Goal: Task Accomplishment & Management: Use online tool/utility

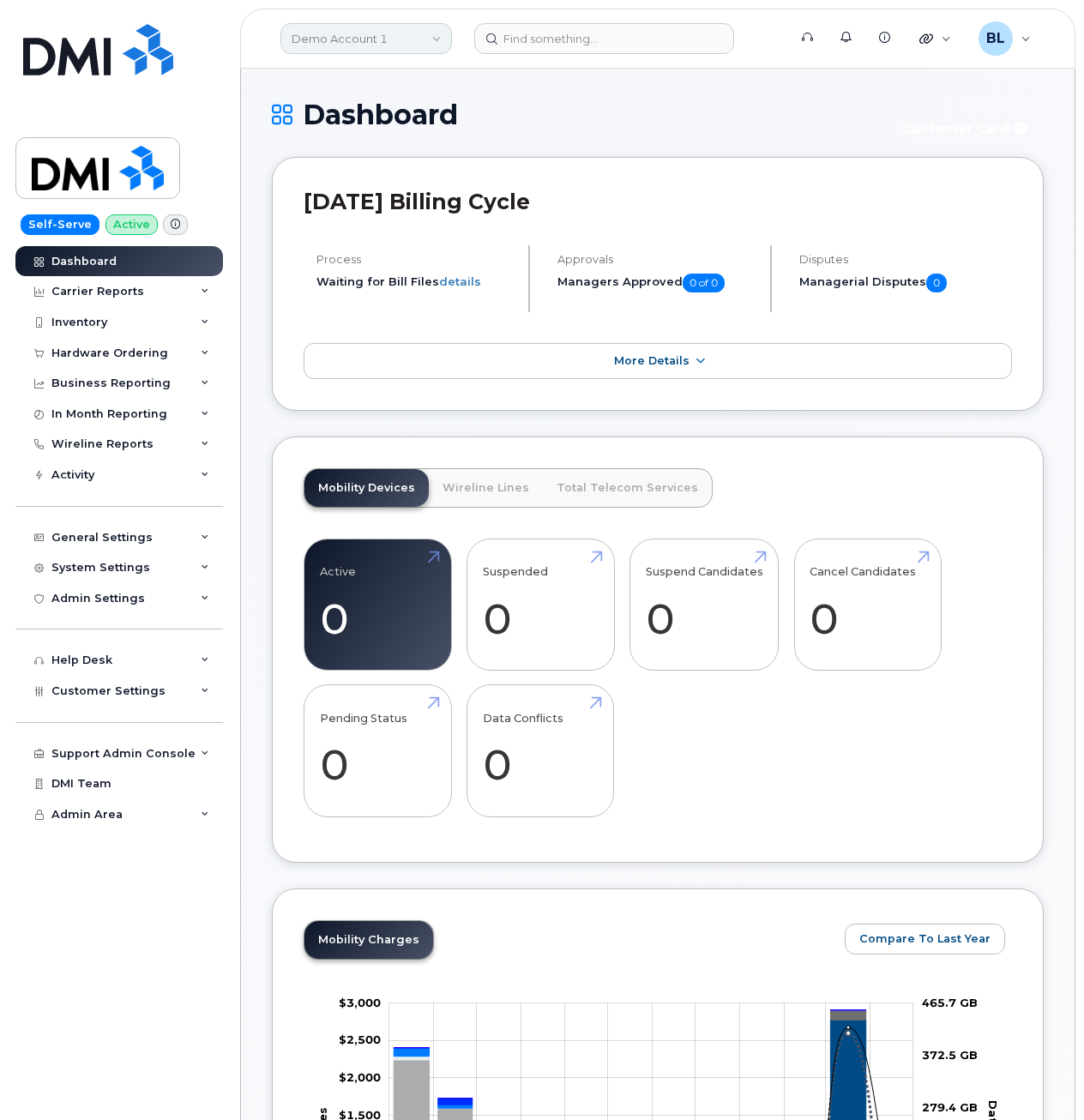
click at [363, 29] on link "Demo Account 1" at bounding box center [366, 39] width 171 height 31
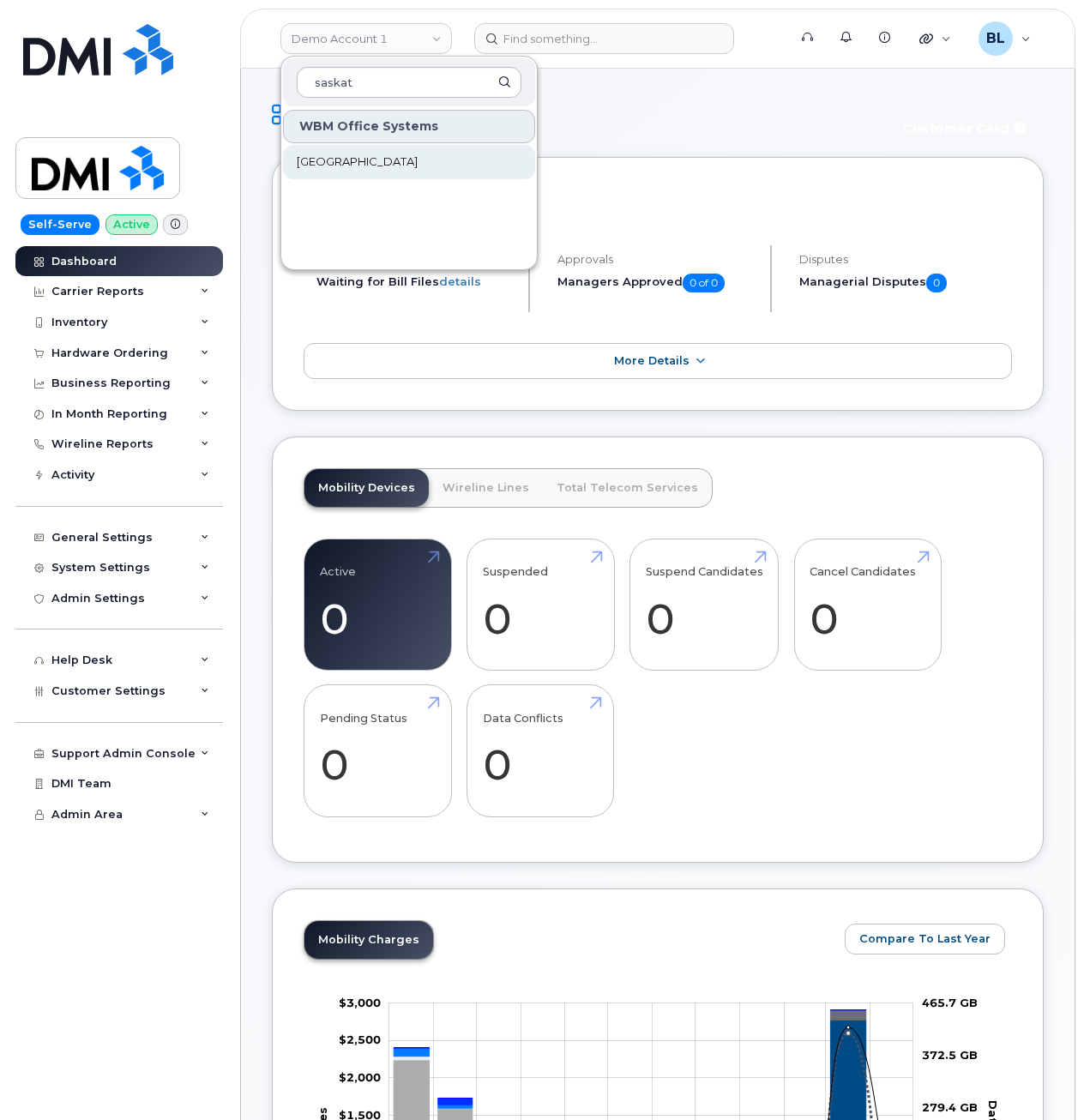
type input "saskat"
click at [418, 167] on span "[GEOGRAPHIC_DATA]" at bounding box center [357, 162] width 121 height 17
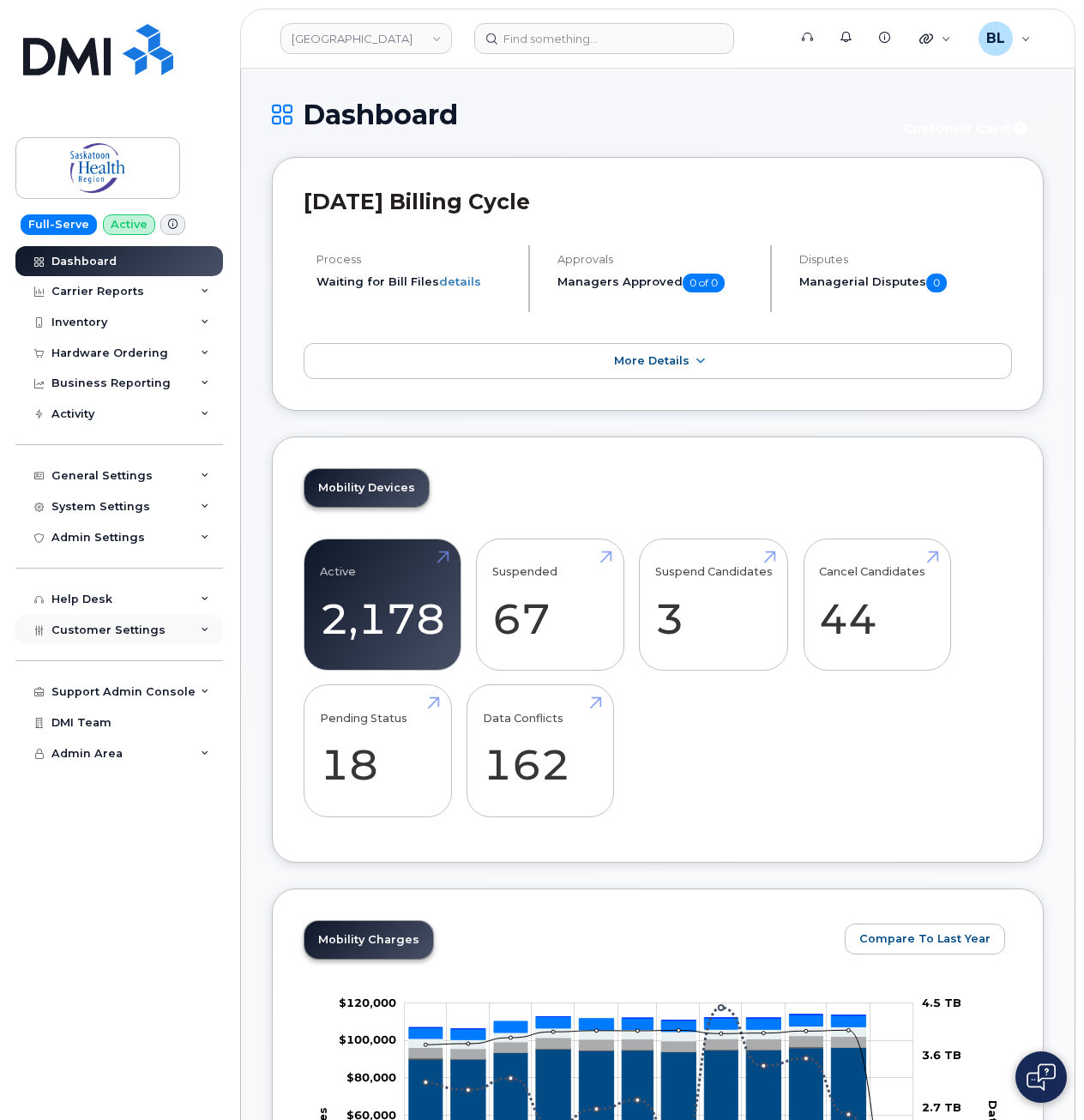
click at [161, 620] on div "Customer Settings" at bounding box center [119, 630] width 208 height 31
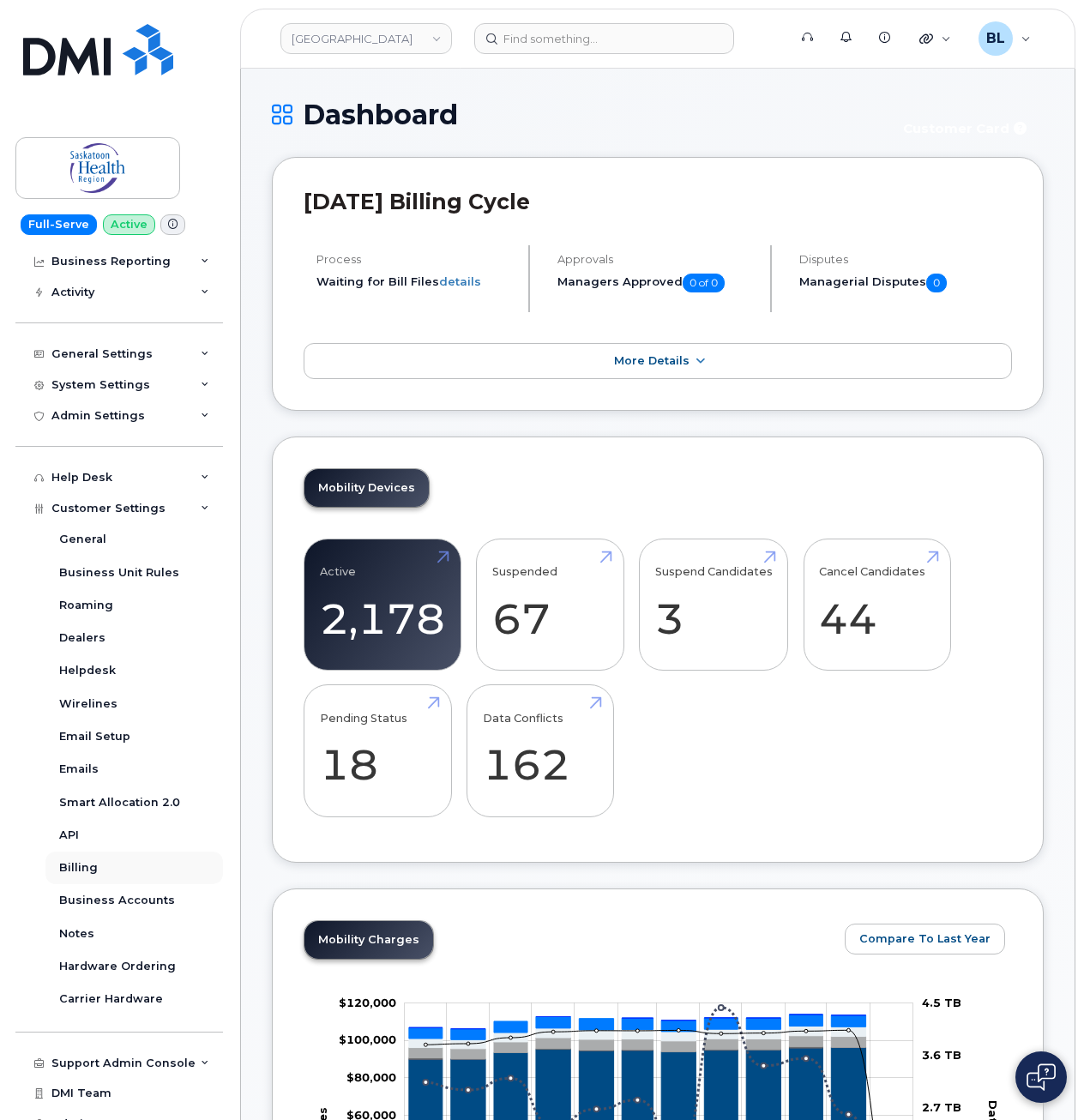
scroll to position [140, 0]
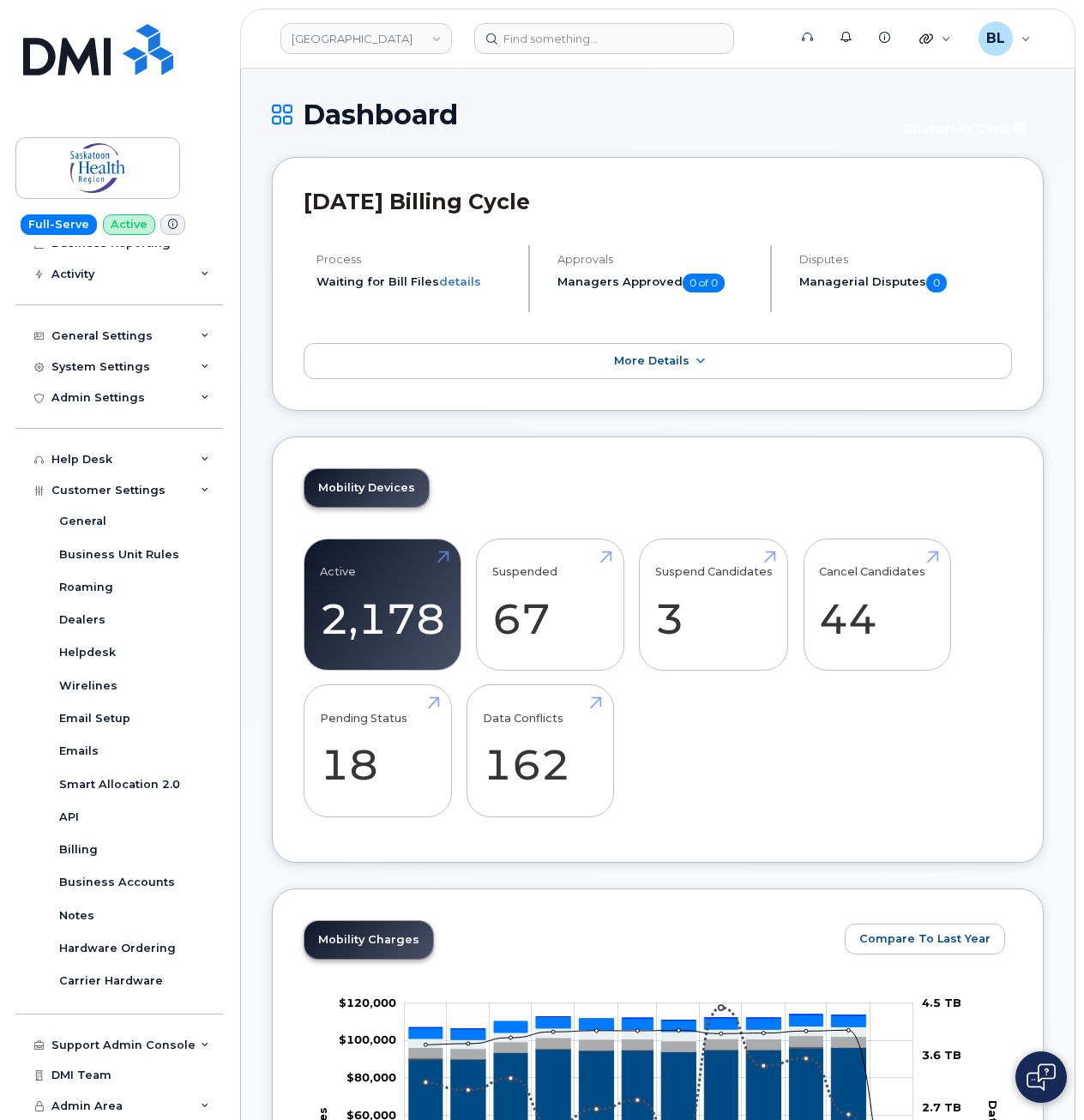
drag, startPoint x: 821, startPoint y: 141, endPoint x: 821, endPoint y: 130, distance: 11.0
click at [821, 142] on div "Dashboard Customer Card" at bounding box center [657, 128] width 772 height 57
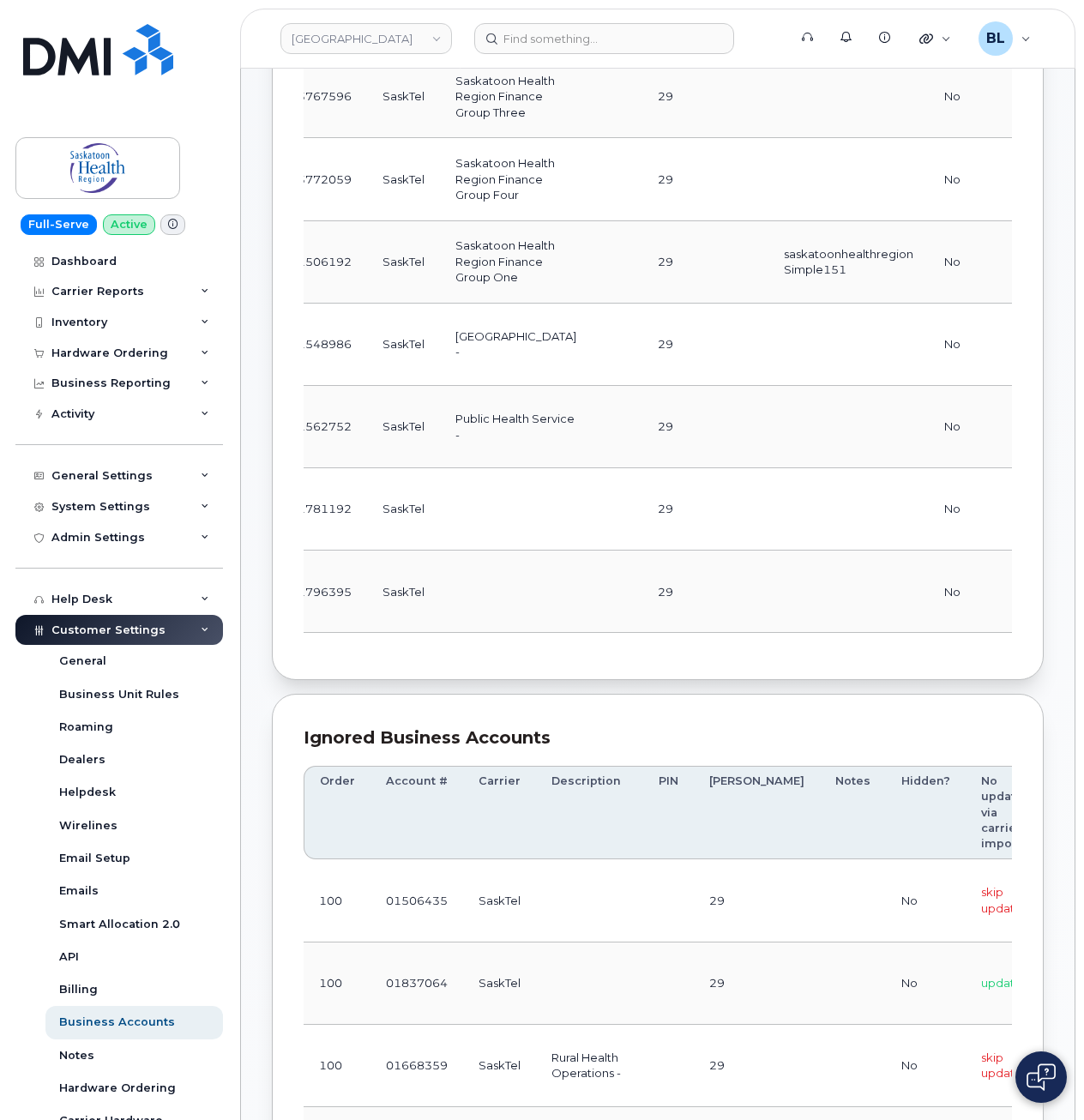
scroll to position [0, 288]
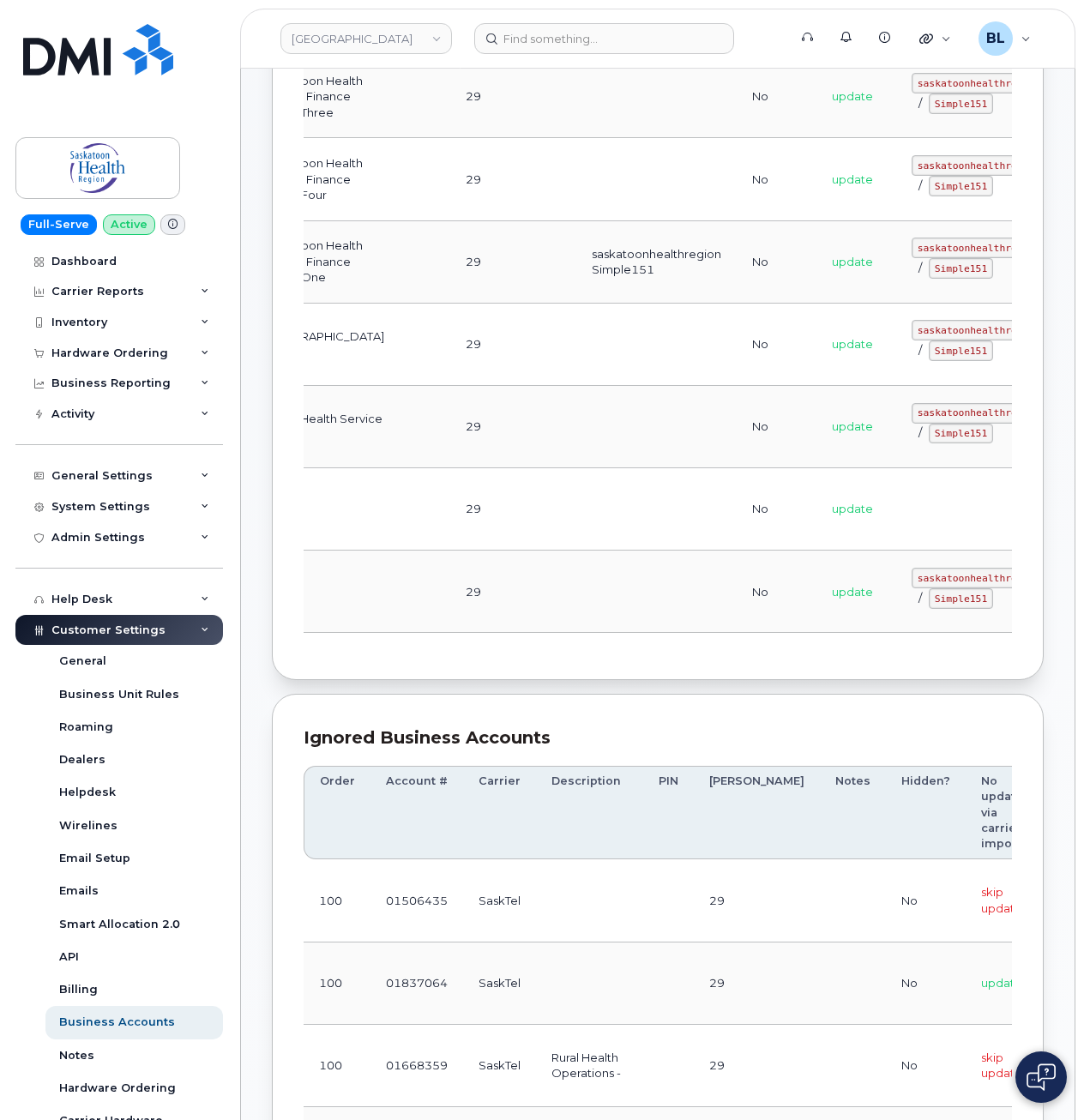
drag, startPoint x: 503, startPoint y: 554, endPoint x: 658, endPoint y: 521, distance: 158.5
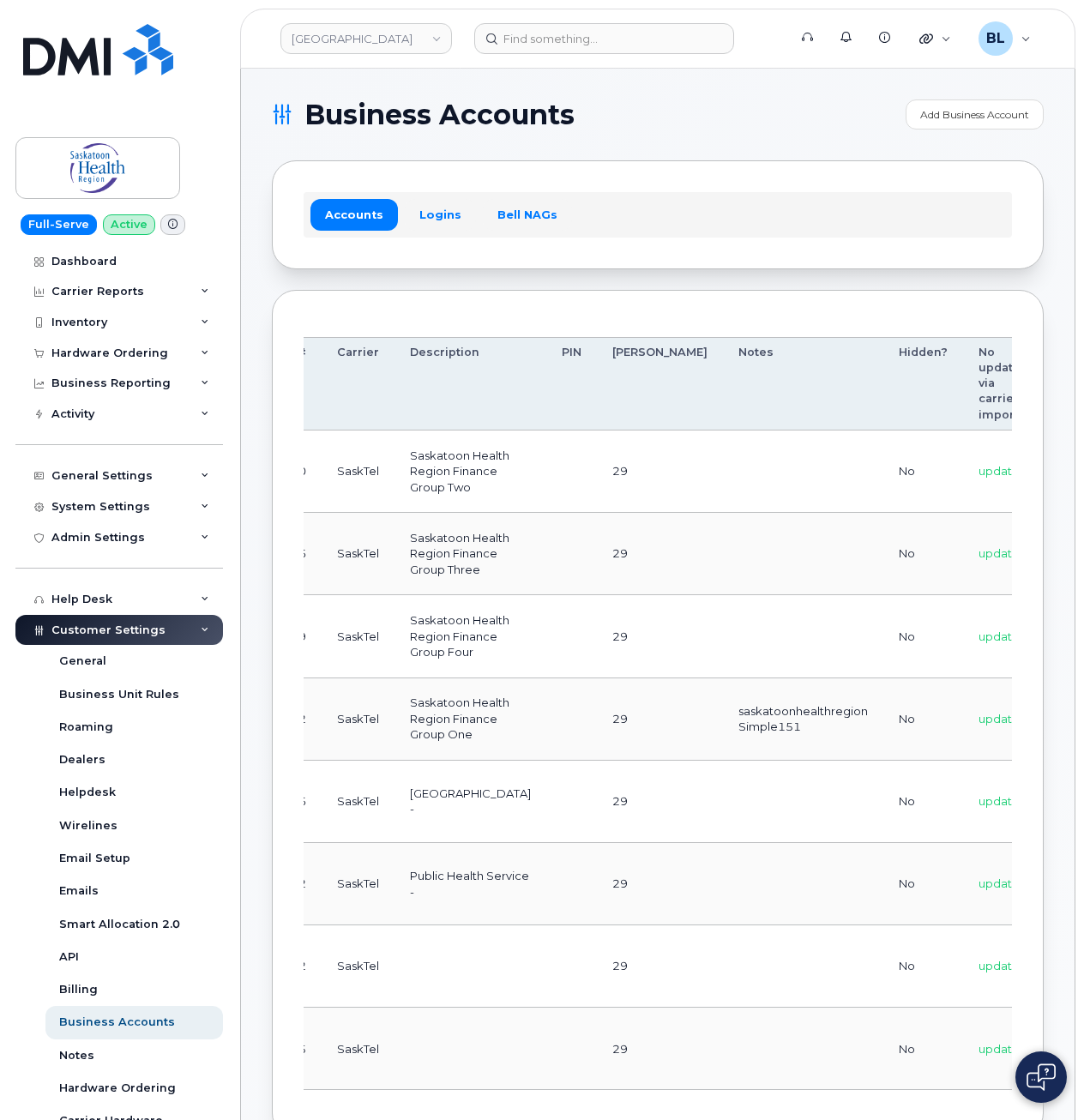
scroll to position [0, 0]
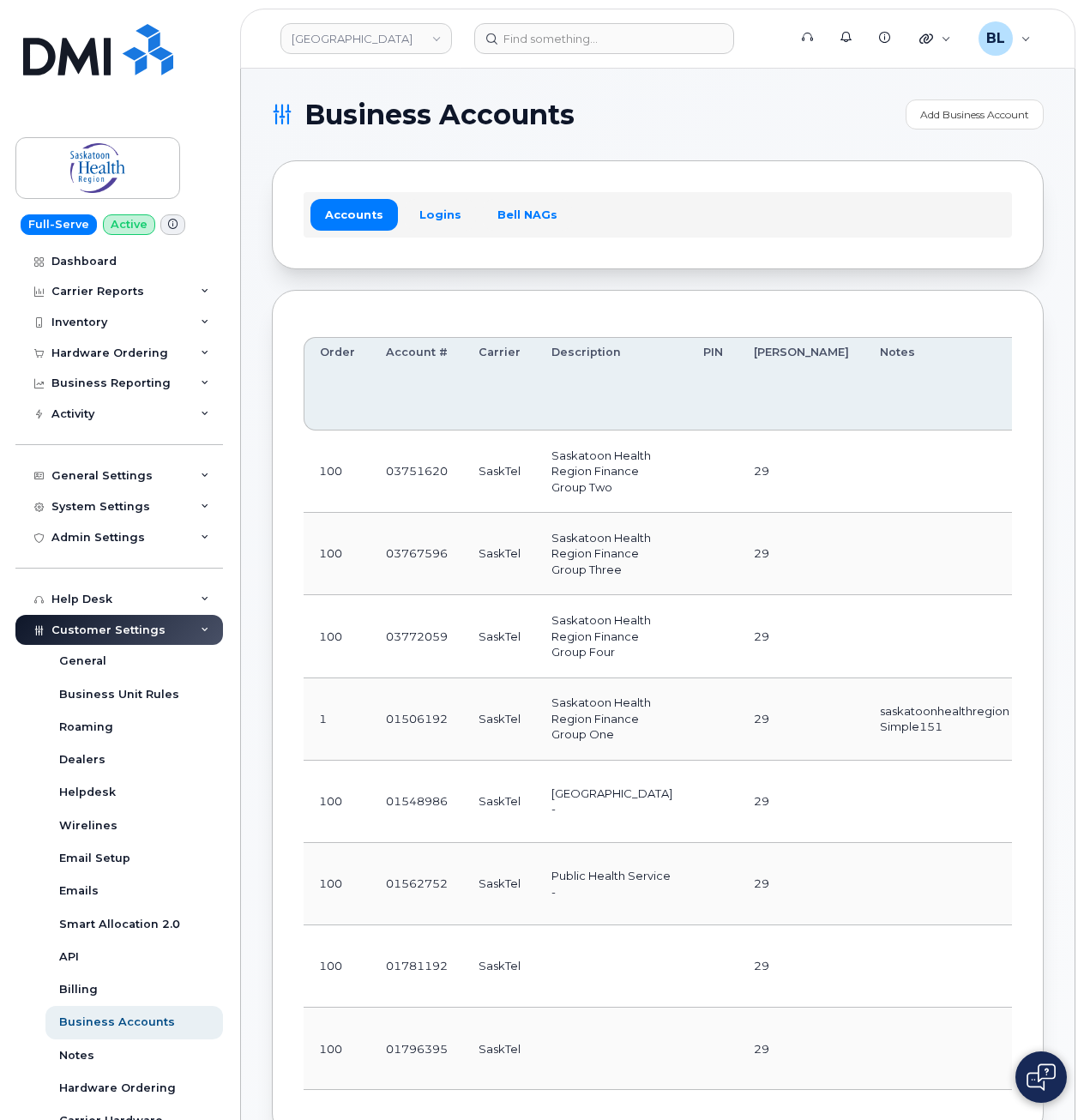
drag, startPoint x: 526, startPoint y: 786, endPoint x: 296, endPoint y: 768, distance: 230.7
click at [157, 293] on div "Carrier Reports" at bounding box center [119, 291] width 208 height 31
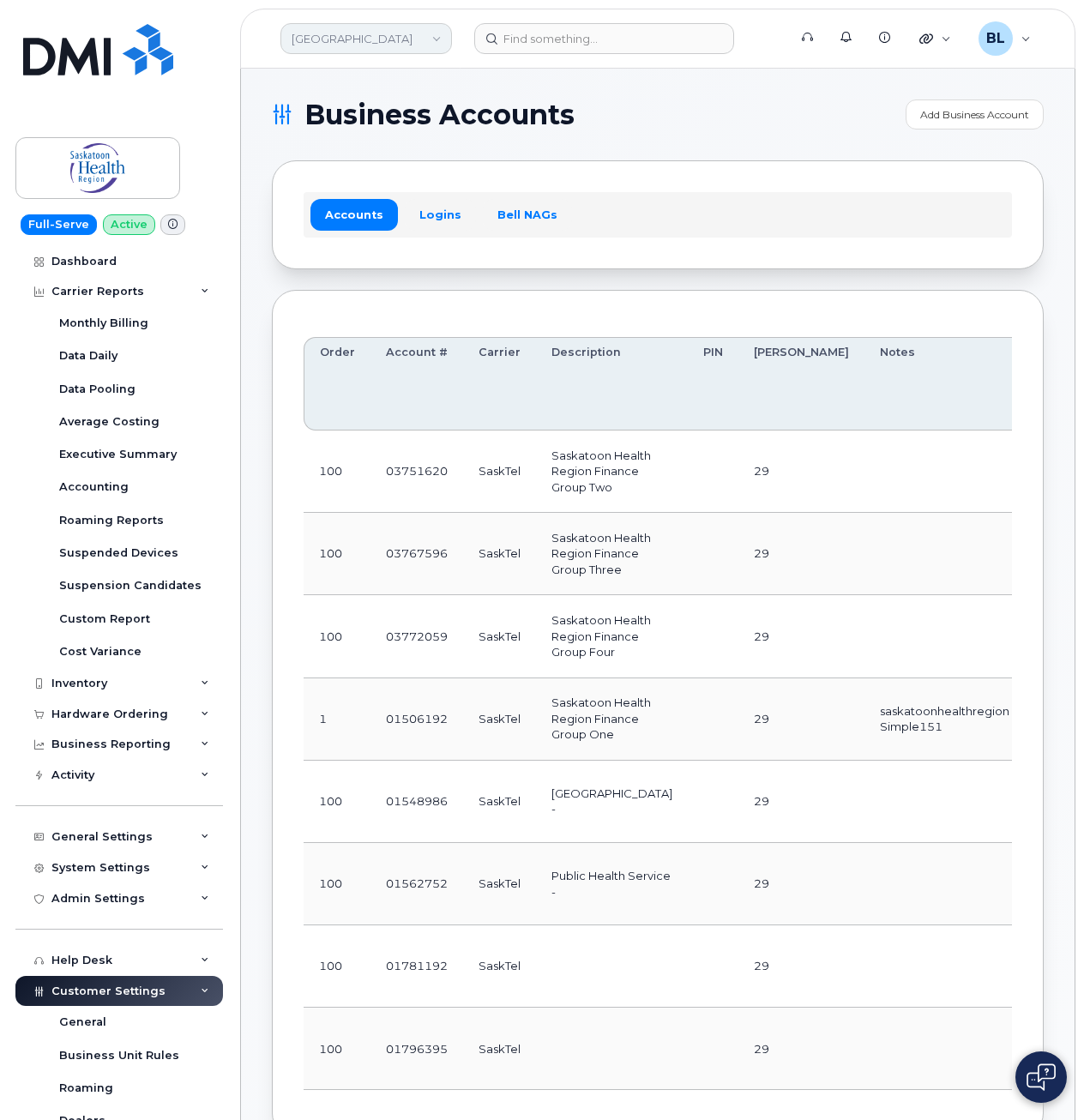
click at [404, 41] on link "[GEOGRAPHIC_DATA]" at bounding box center [366, 39] width 171 height 31
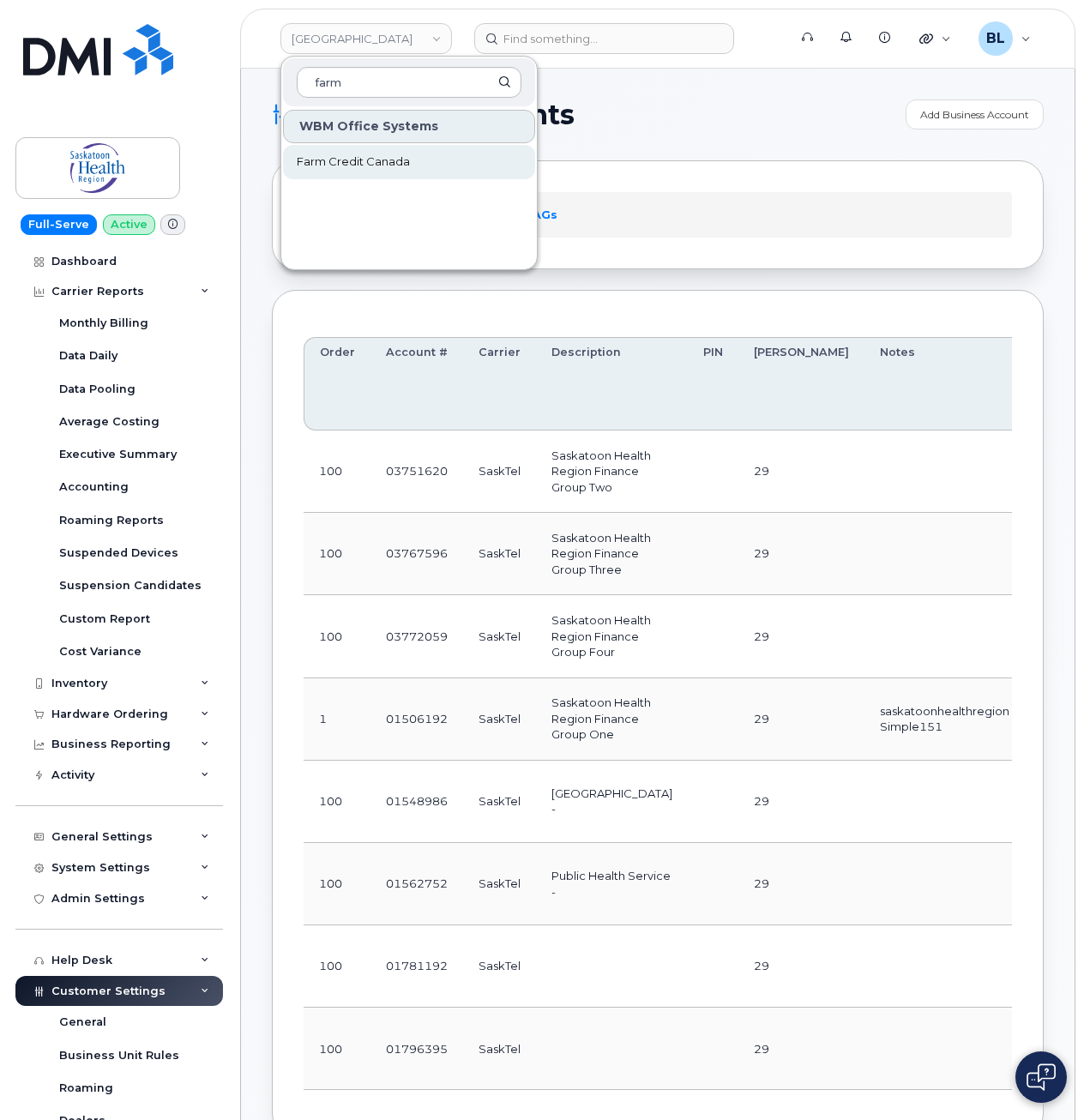
type input "farm"
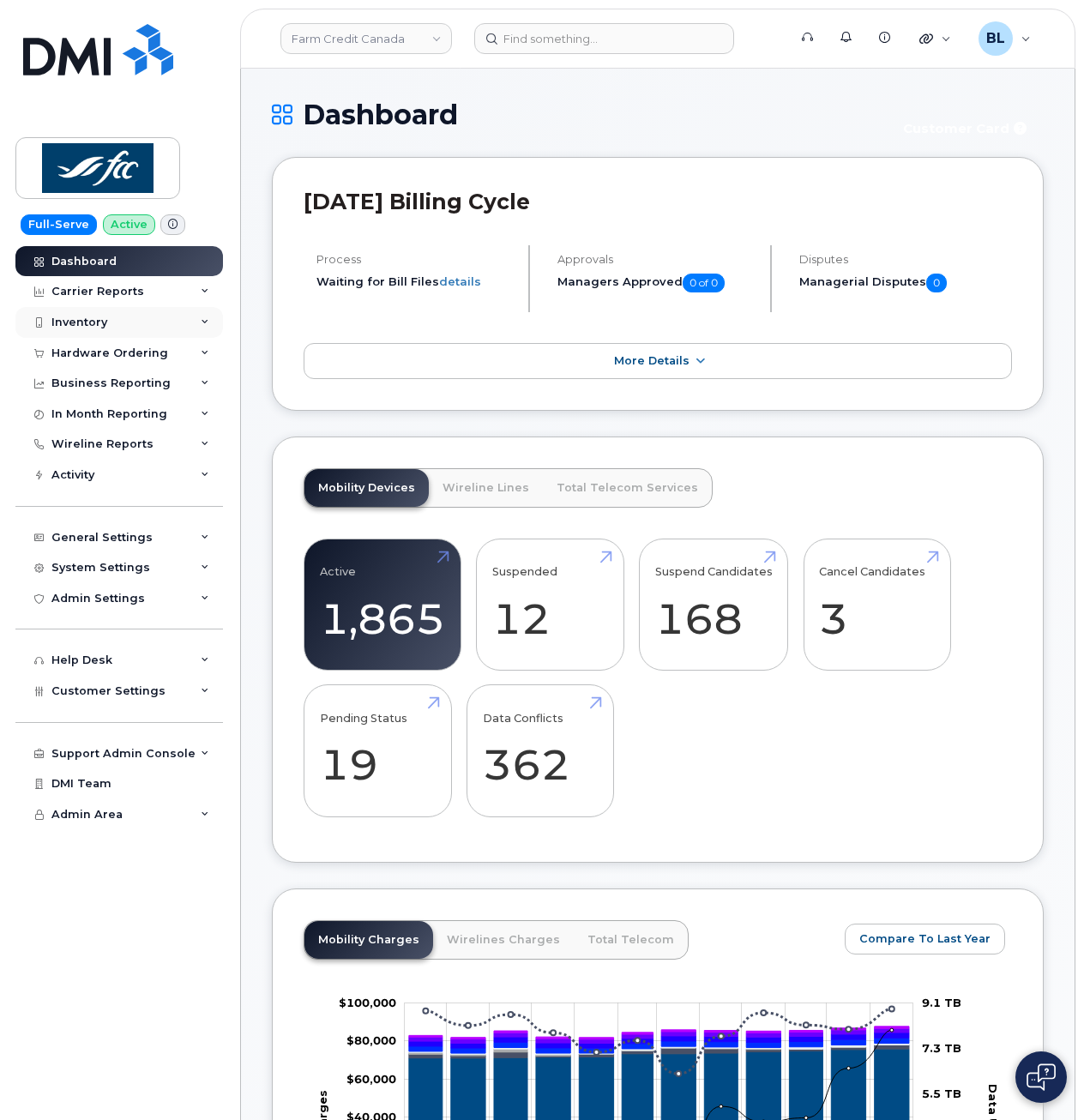
click at [148, 325] on div "Inventory" at bounding box center [119, 323] width 208 height 31
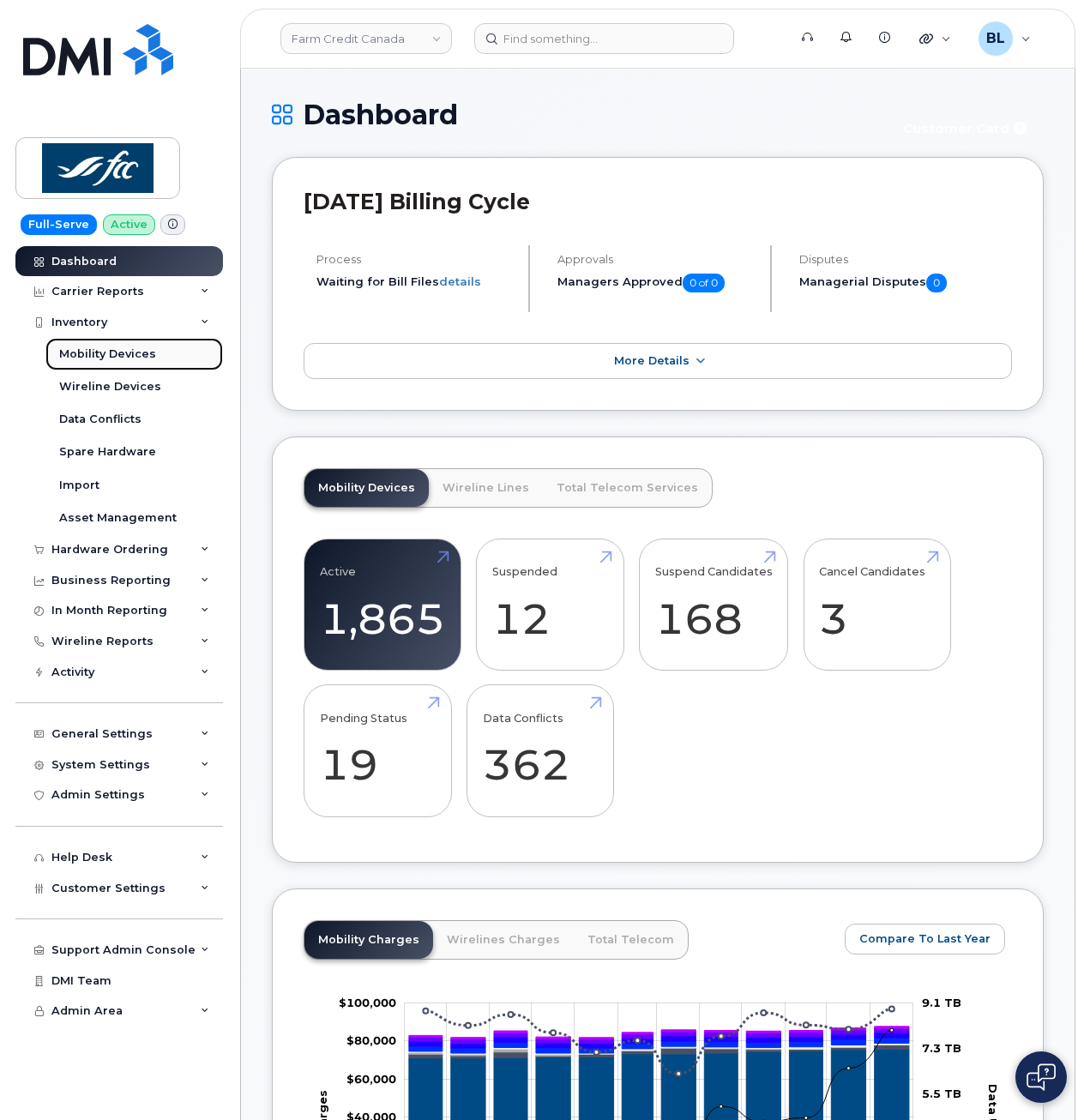
click at [155, 360] on link "Mobility Devices" at bounding box center [134, 355] width 177 height 33
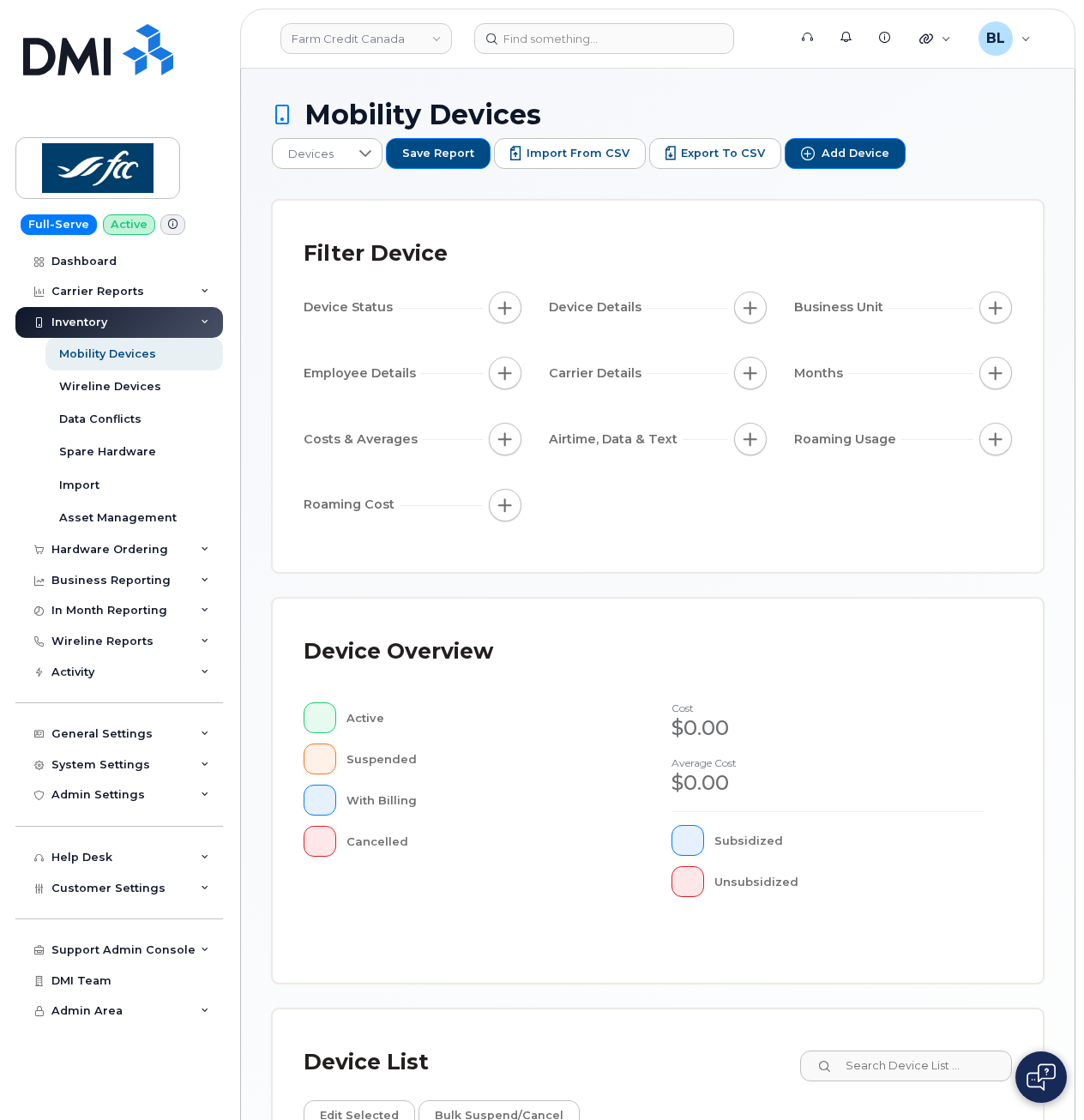
drag, startPoint x: 587, startPoint y: 153, endPoint x: 610, endPoint y: 0, distance: 154.7
click at [590, 153] on span "Import from CSV" at bounding box center [578, 154] width 103 height 16
